Goal: Find contact information: Find contact information

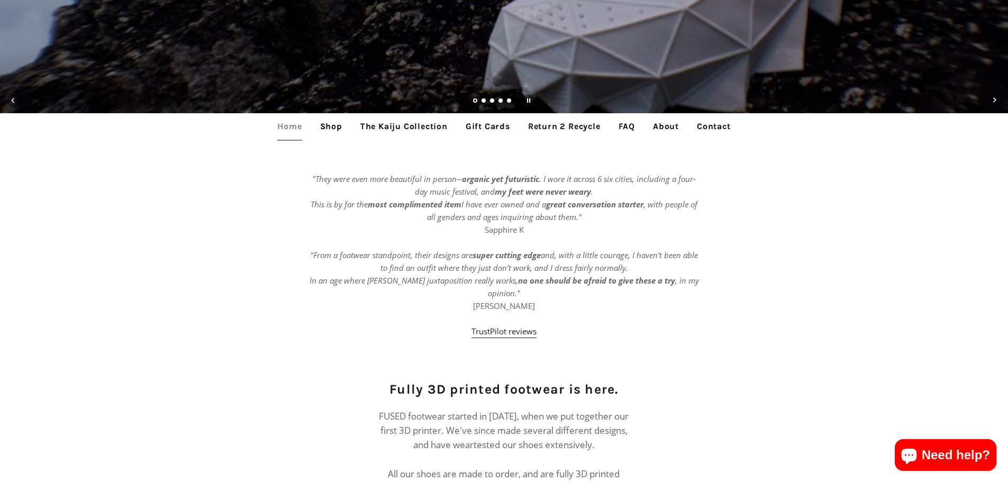
scroll to position [353, 0]
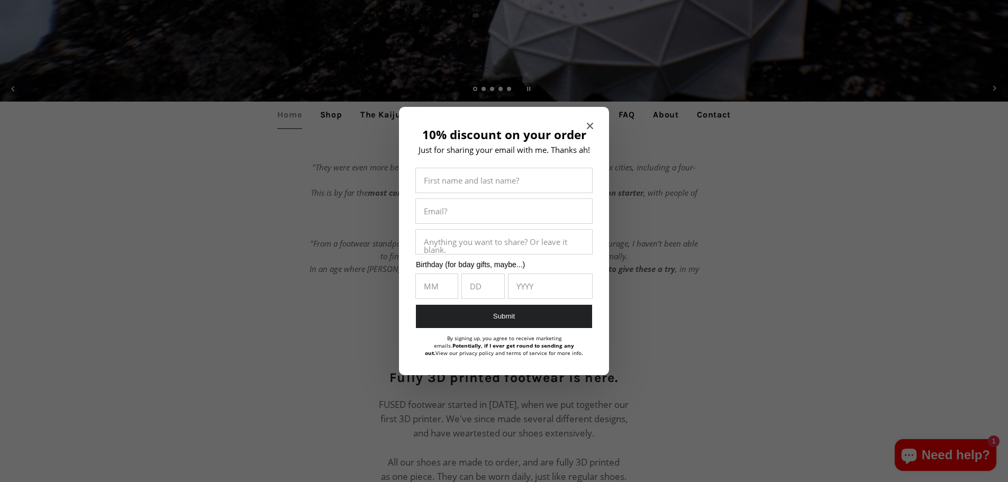
click at [588, 123] on icon "Close modal" at bounding box center [590, 126] width 6 height 6
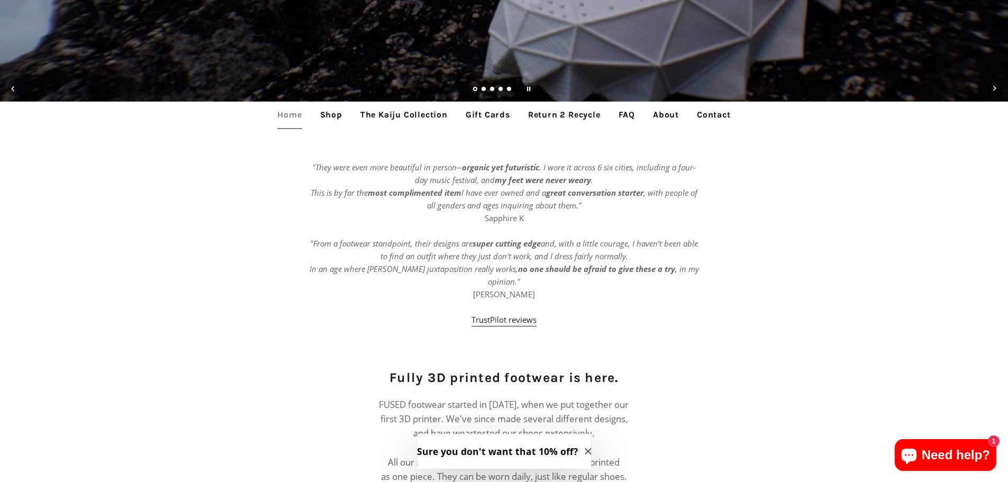
click at [390, 107] on link "The Kaiju Collection" at bounding box center [403, 115] width 103 height 26
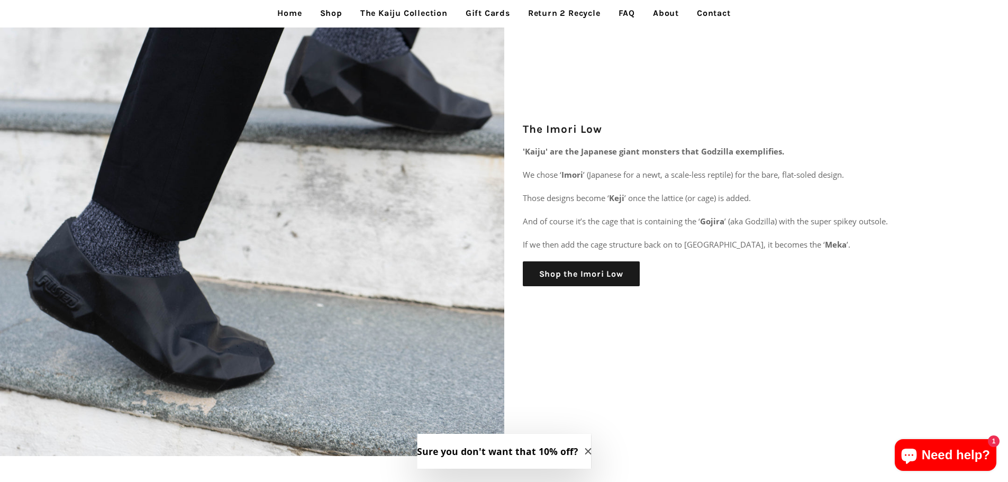
scroll to position [2891, 0]
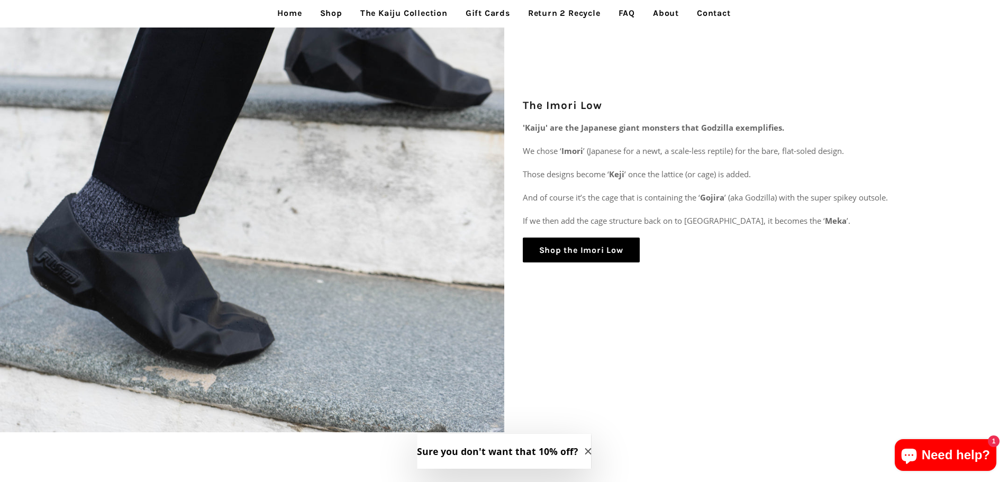
click at [592, 243] on link "Shop the Imori Low" at bounding box center [581, 249] width 117 height 25
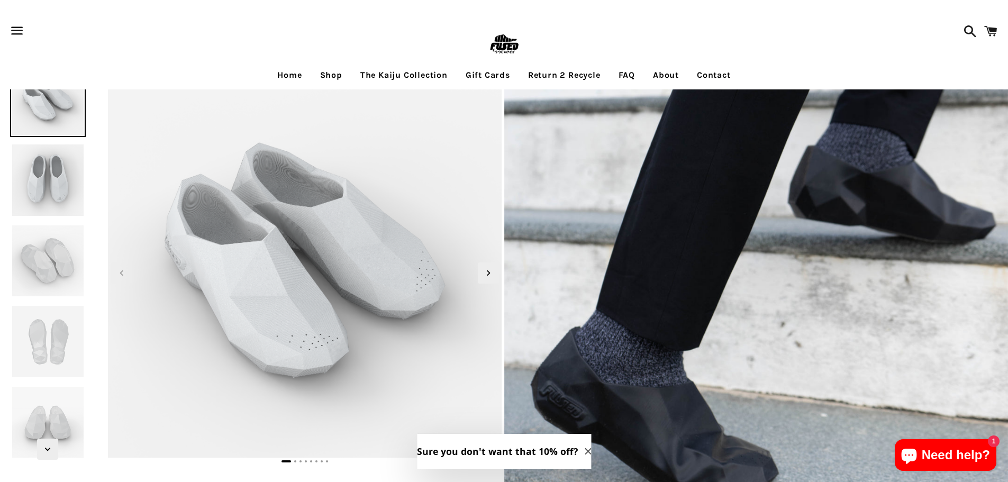
scroll to position [141, 0]
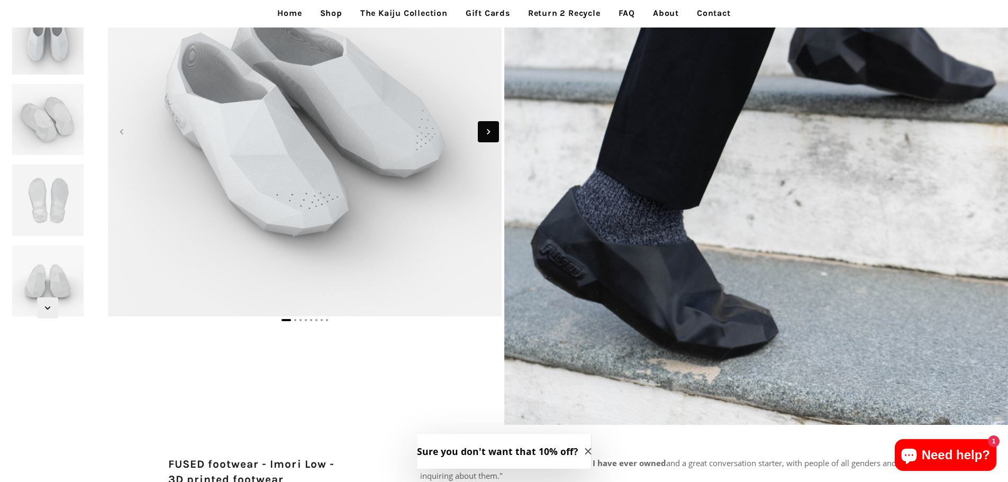
click at [479, 133] on span "Next slide" at bounding box center [488, 131] width 21 height 21
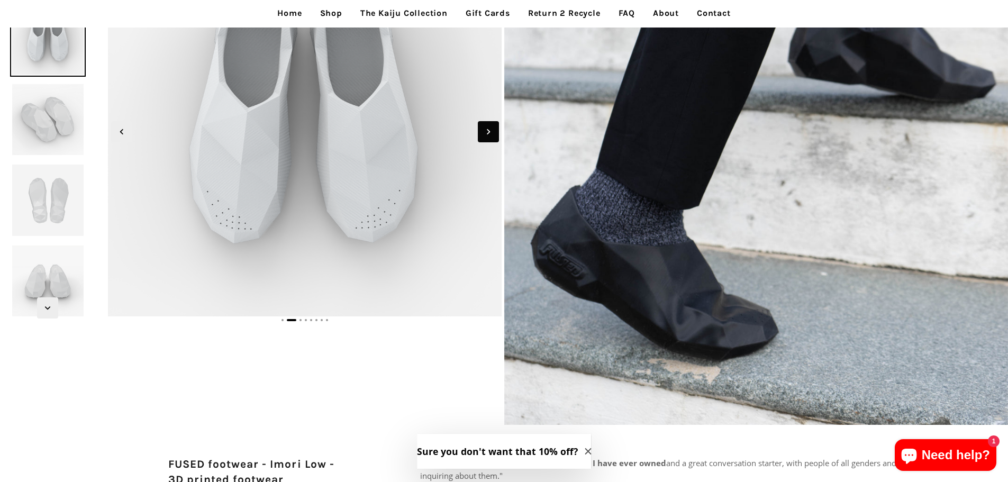
click at [479, 133] on span "Next slide" at bounding box center [488, 131] width 21 height 21
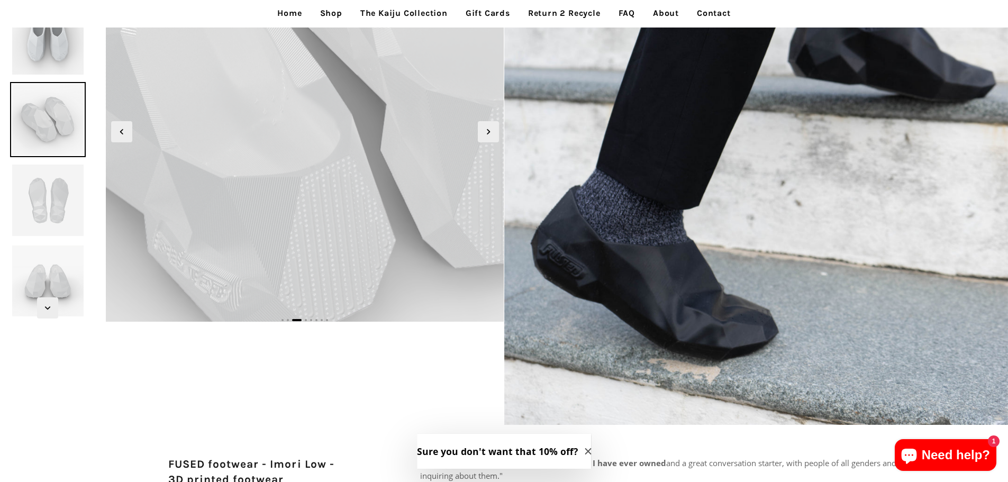
scroll to position [0, 0]
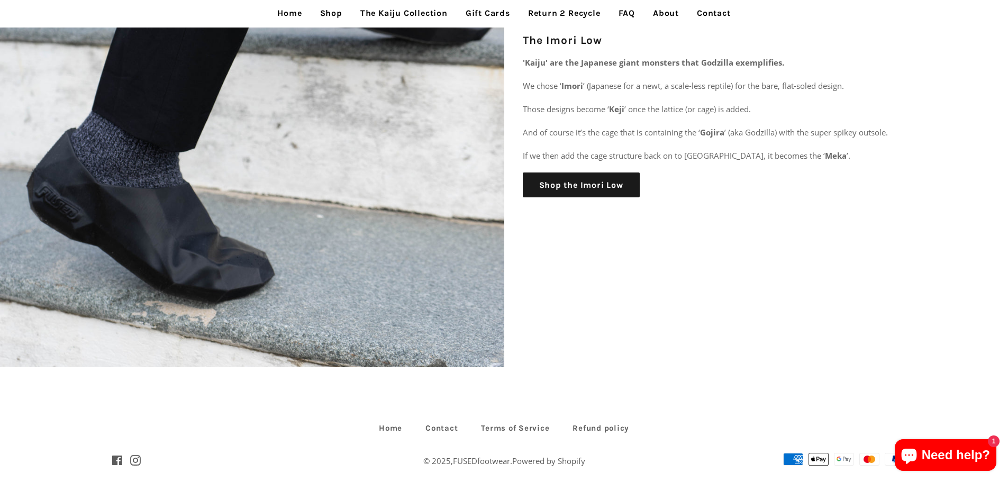
scroll to position [2970, 0]
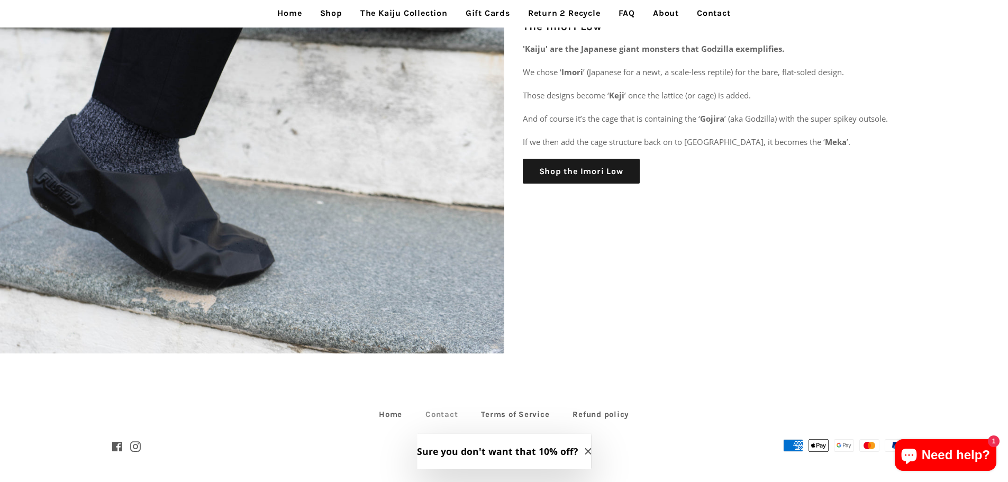
click at [443, 415] on link "Contact" at bounding box center [441, 414] width 53 height 16
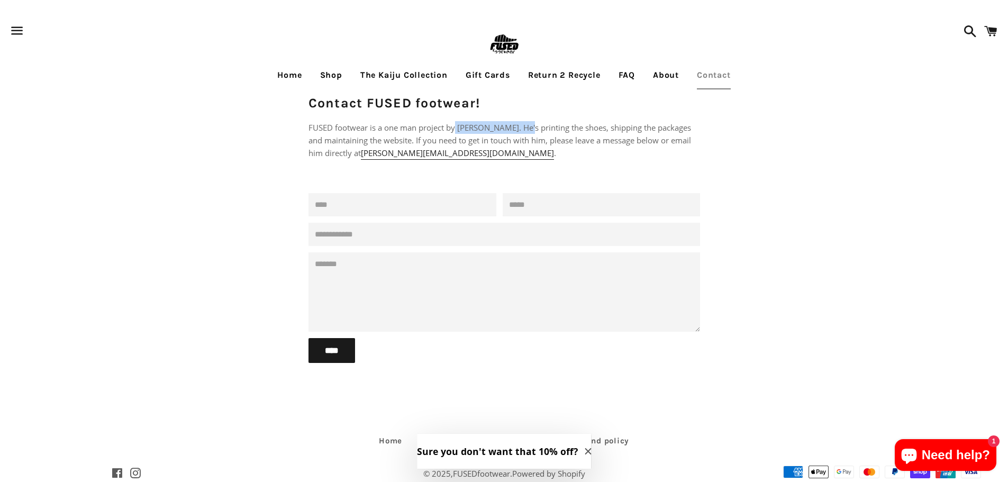
drag, startPoint x: 457, startPoint y: 127, endPoint x: 526, endPoint y: 131, distance: 68.8
click at [526, 131] on p "FUSED footwear is a one man project by [PERSON_NAME]. He's printing the shoes, …" at bounding box center [503, 140] width 391 height 38
click at [458, 123] on p "FUSED footwear is a one man project by [PERSON_NAME]. He's printing the shoes, …" at bounding box center [503, 140] width 391 height 38
drag, startPoint x: 460, startPoint y: 126, endPoint x: 530, endPoint y: 130, distance: 71.0
click at [530, 130] on p "FUSED footwear is a one man project by [PERSON_NAME]. He's printing the shoes, …" at bounding box center [503, 140] width 391 height 38
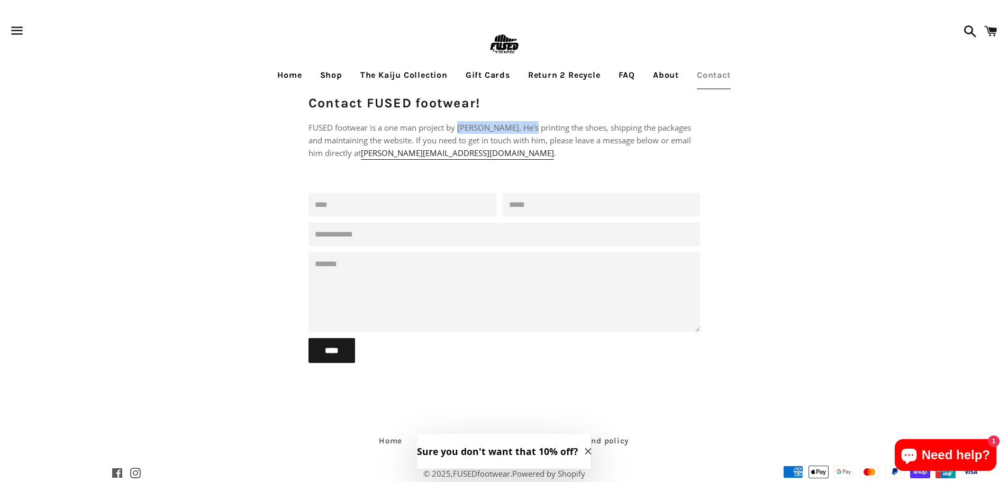
copy p "Philippe Holthuizen"
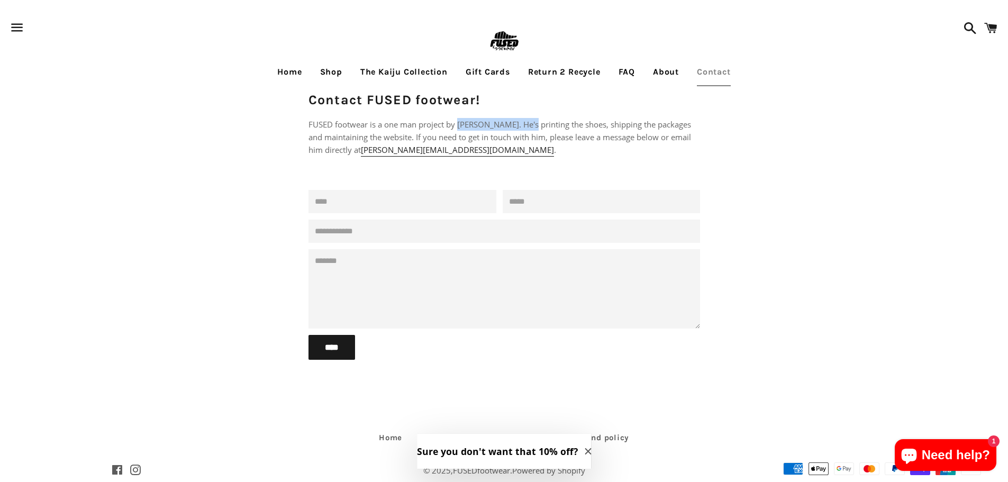
scroll to position [26, 0]
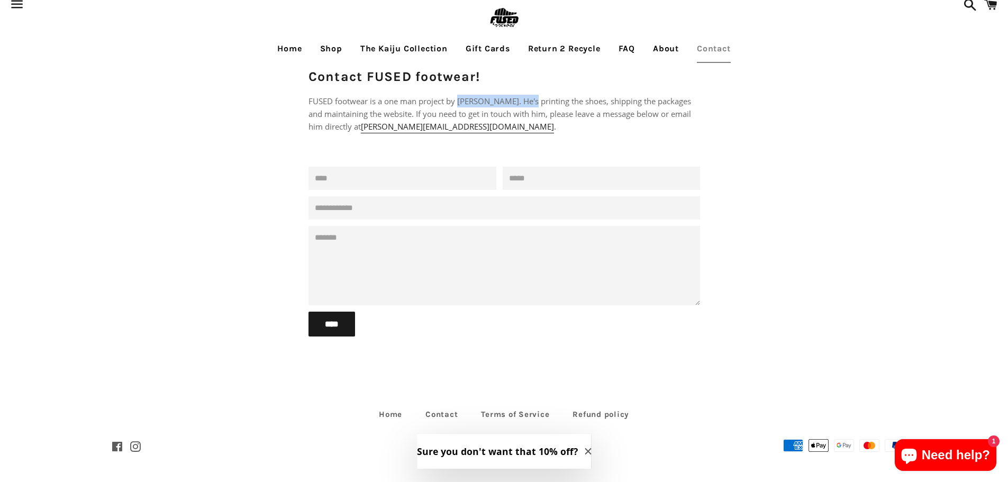
click at [584, 455] on span "Close modal" at bounding box center [587, 451] width 6 height 13
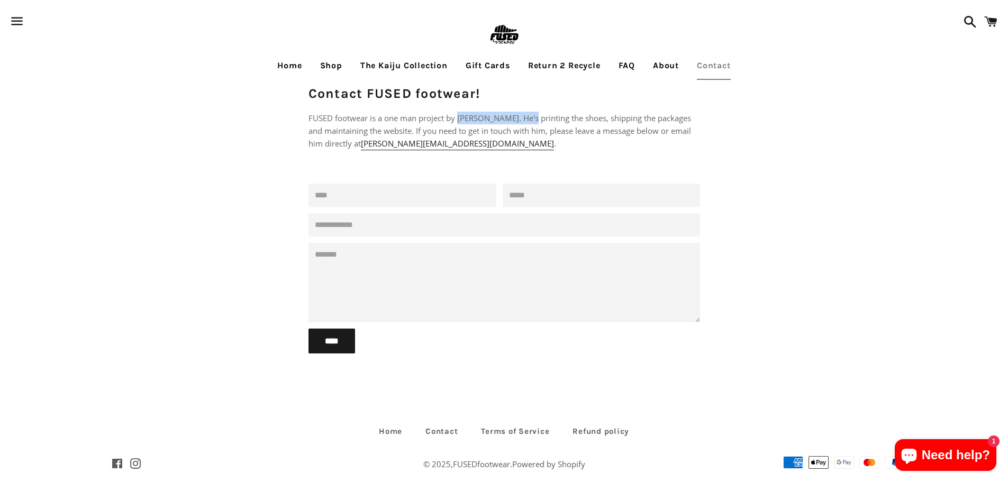
scroll to position [0, 0]
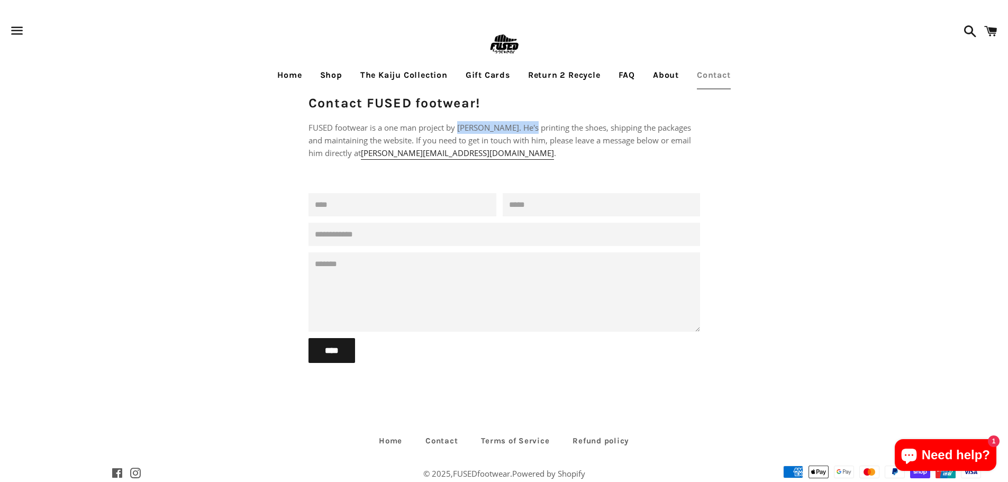
click at [327, 77] on link "Shop" at bounding box center [331, 75] width 38 height 26
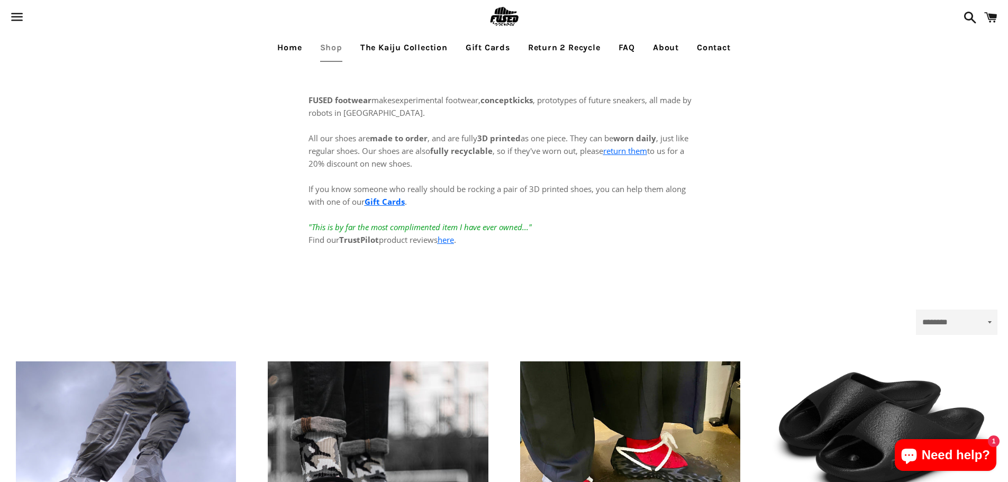
click at [710, 44] on link "Contact" at bounding box center [714, 47] width 50 height 26
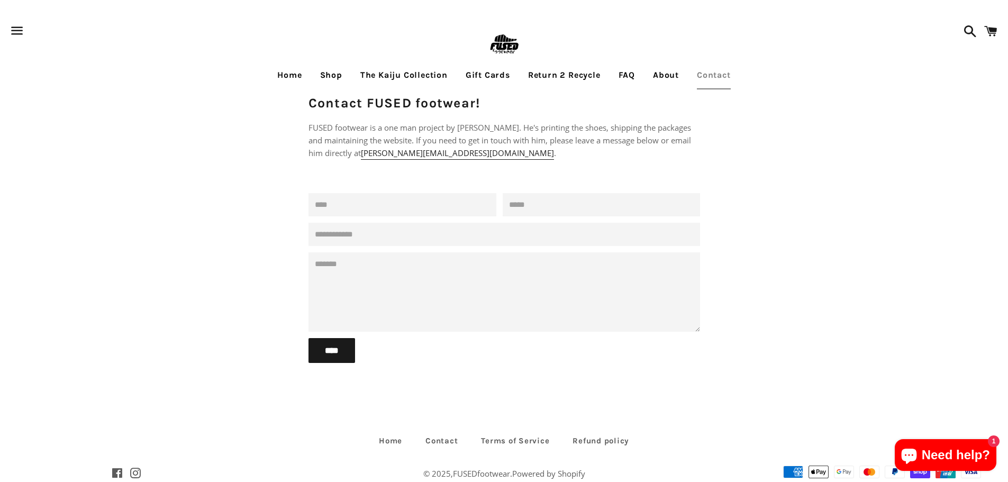
click at [334, 205] on input "Name" at bounding box center [402, 204] width 188 height 23
type input "**********"
click at [555, 197] on input "Email" at bounding box center [600, 204] width 197 height 23
drag, startPoint x: 523, startPoint y: 160, endPoint x: 397, endPoint y: 153, distance: 126.1
click at [397, 153] on div "FUSED footwear is a one man project by [PERSON_NAME]. He's printing the shoes, …" at bounding box center [503, 151] width 391 height 61
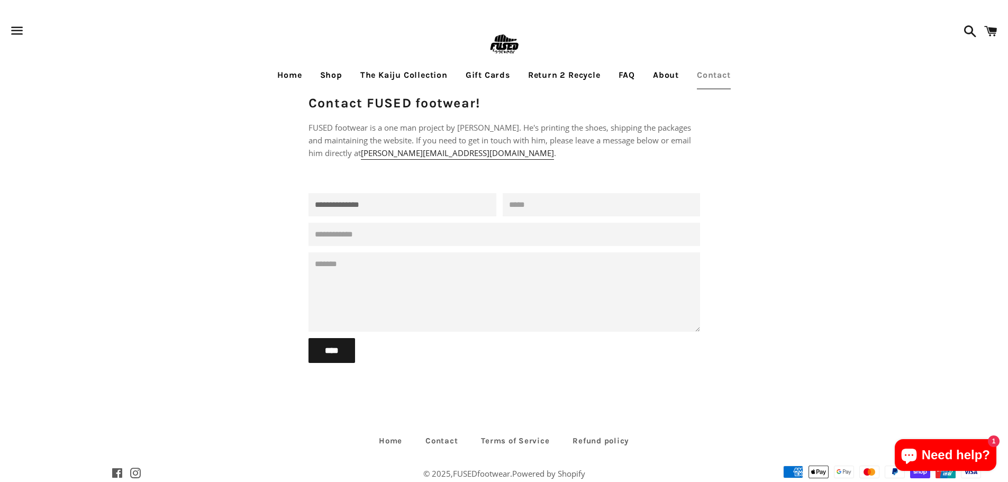
click at [397, 189] on div "**********" at bounding box center [504, 237] width 413 height 350
drag, startPoint x: 394, startPoint y: 157, endPoint x: 409, endPoint y: 159, distance: 15.5
click at [409, 159] on p "FUSED footwear is a one man project by [PERSON_NAME]. He's printing the shoes, …" at bounding box center [503, 140] width 391 height 38
click at [402, 173] on p at bounding box center [503, 176] width 391 height 13
drag, startPoint x: 395, startPoint y: 154, endPoint x: 505, endPoint y: 151, distance: 110.6
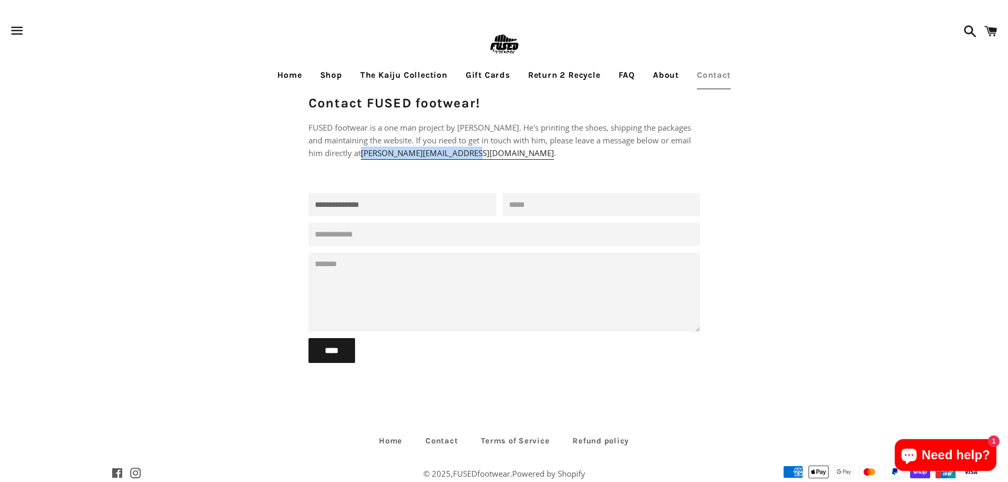
click at [505, 151] on p "FUSED footwear is a one man project by [PERSON_NAME]. He's printing the shoes, …" at bounding box center [503, 140] width 391 height 38
copy link "[PERSON_NAME][EMAIL_ADDRESS][DOMAIN_NAME]"
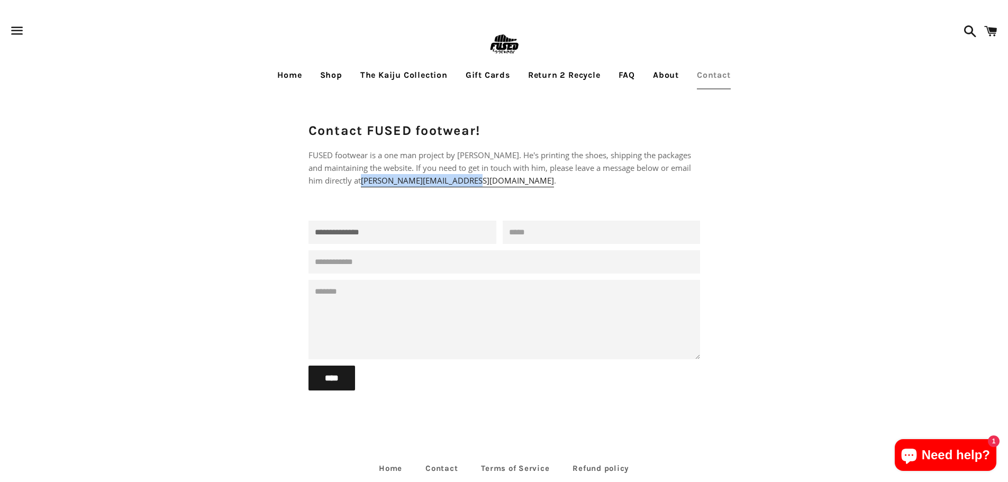
click at [585, 76] on link "Return 2 Recycle" at bounding box center [564, 75] width 88 height 26
